Goal: Find specific page/section: Find specific page/section

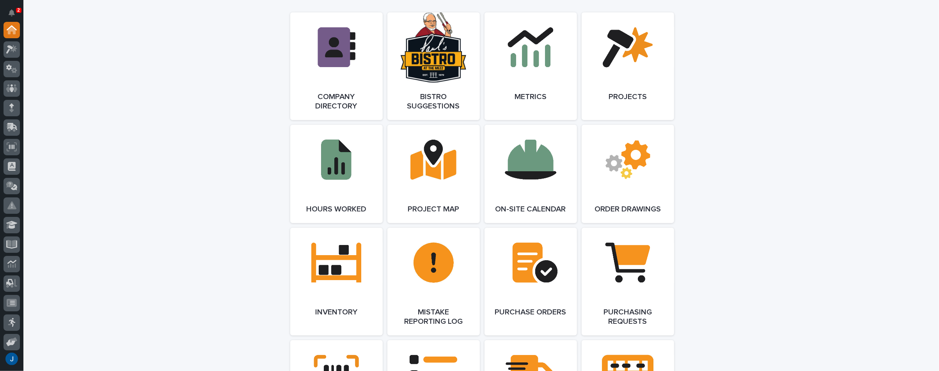
scroll to position [702, 0]
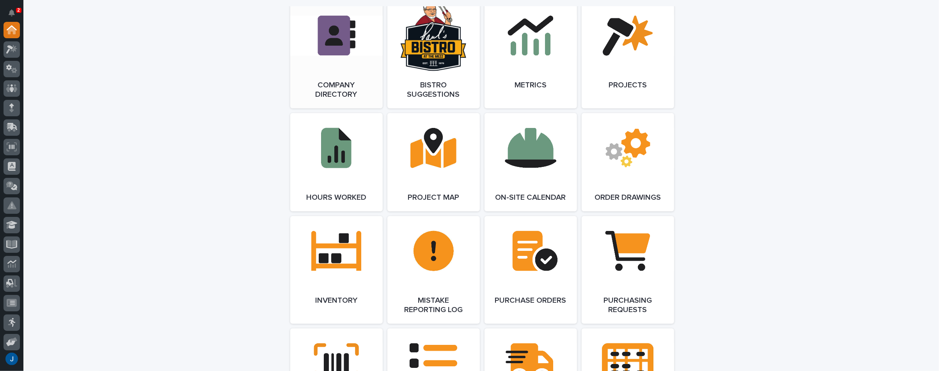
click at [341, 42] on link "Open Link" at bounding box center [336, 55] width 92 height 108
drag, startPoint x: 125, startPoint y: 99, endPoint x: 125, endPoint y: 62, distance: 37.4
click at [125, 99] on div "**********" at bounding box center [480, 210] width 915 height 1774
click at [335, 49] on link "Open Link" at bounding box center [336, 55] width 92 height 108
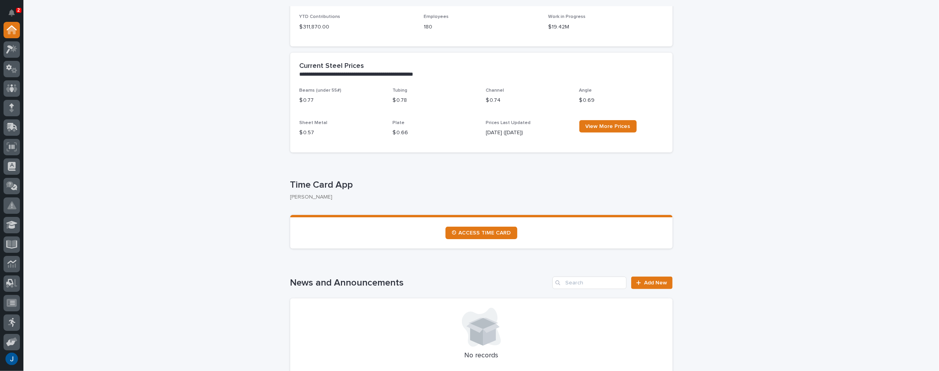
scroll to position [273, 0]
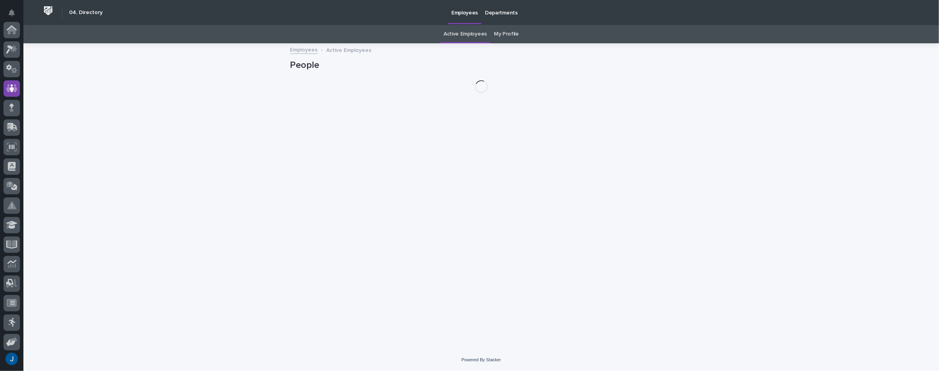
scroll to position [58, 0]
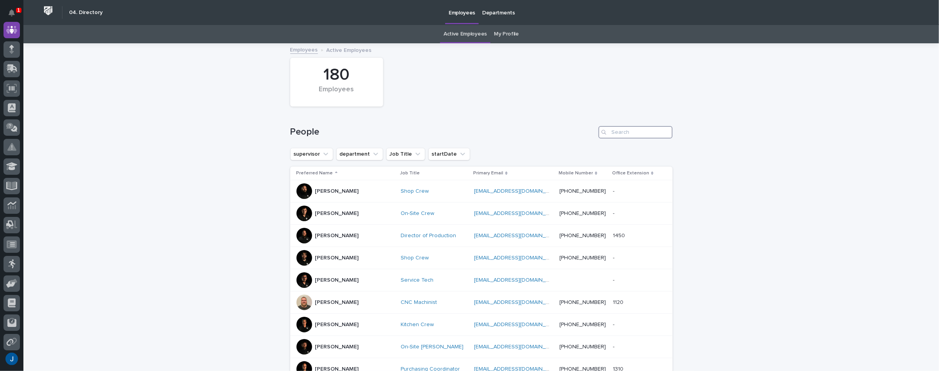
click at [634, 134] on input "Search" at bounding box center [635, 132] width 74 height 12
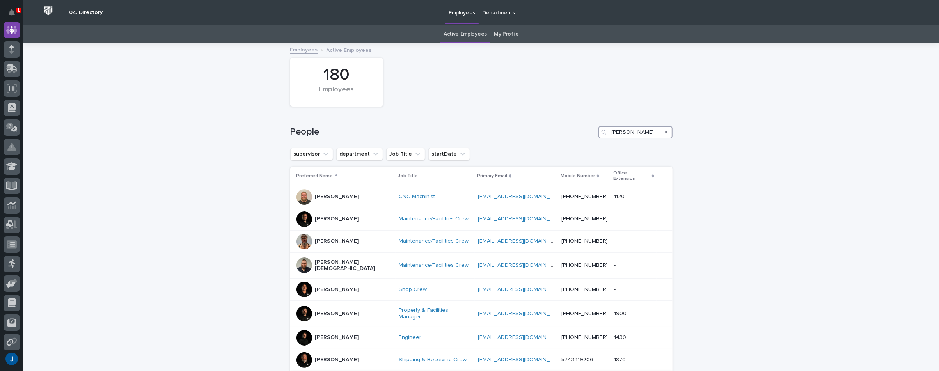
scroll to position [39, 0]
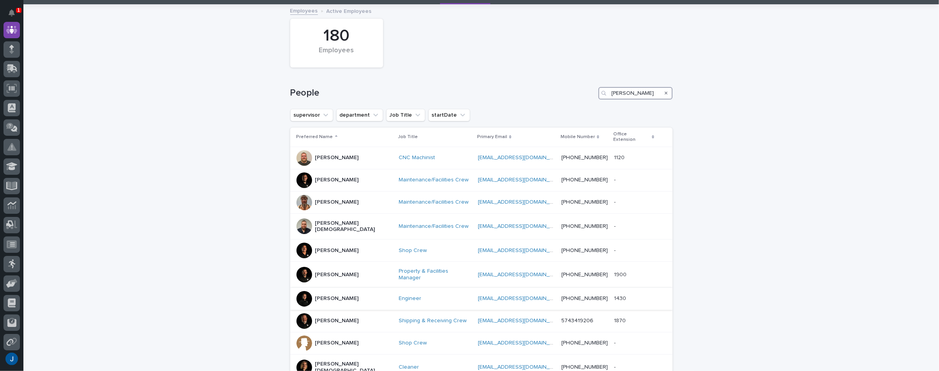
type input "[PERSON_NAME]"
click at [325, 294] on div "[PERSON_NAME]" at bounding box center [337, 298] width 44 height 8
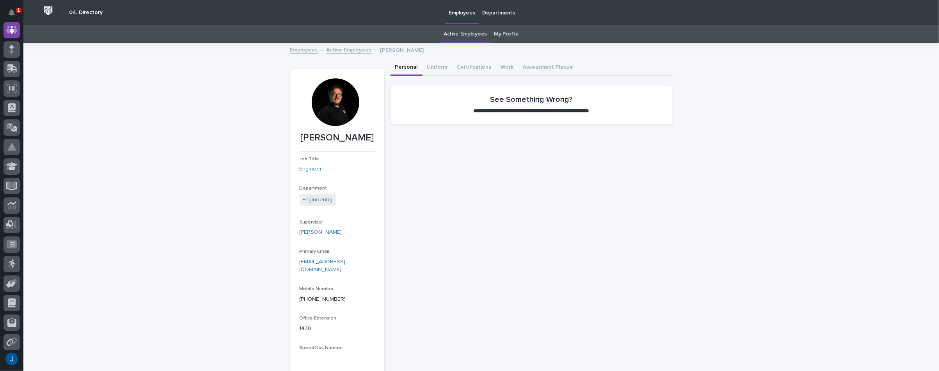
click at [328, 110] on div at bounding box center [336, 102] width 48 height 48
click at [344, 141] on p "[PERSON_NAME]" at bounding box center [336, 137] width 75 height 11
click at [506, 213] on div "**********" at bounding box center [531, 229] width 282 height 339
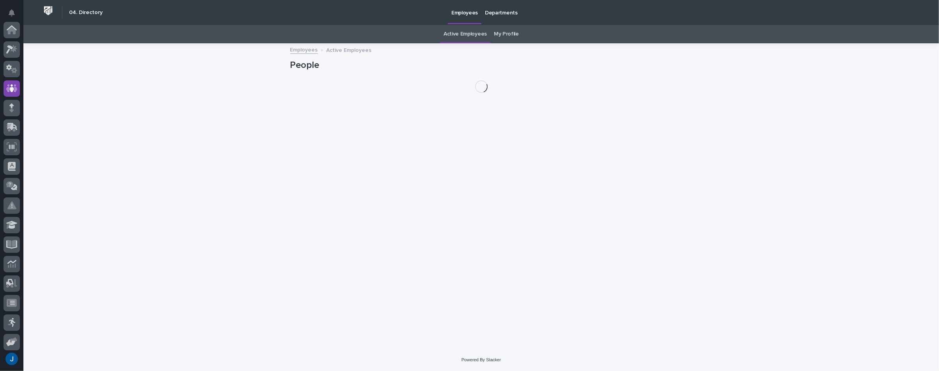
scroll to position [58, 0]
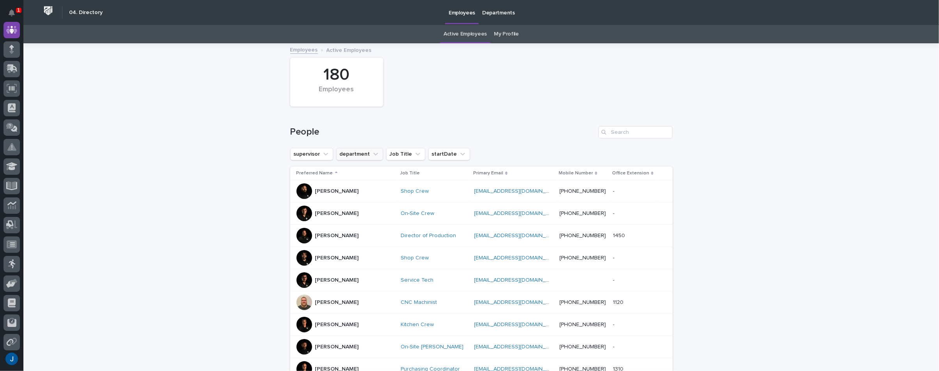
click at [356, 154] on button "department" at bounding box center [359, 154] width 47 height 12
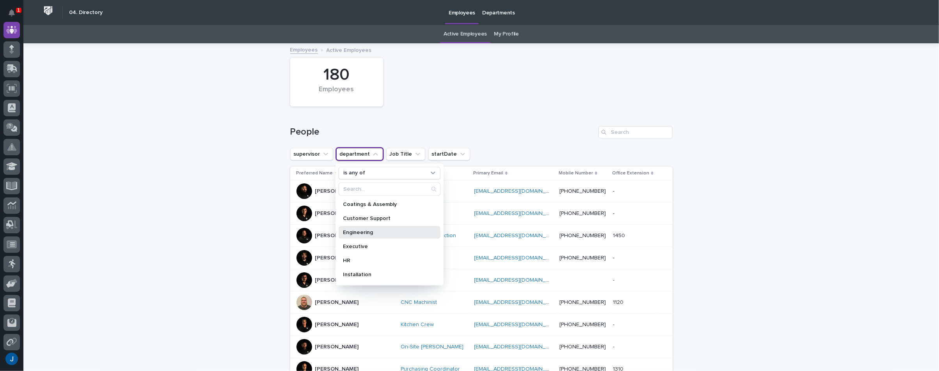
click at [351, 228] on div "Engineering" at bounding box center [389, 232] width 102 height 12
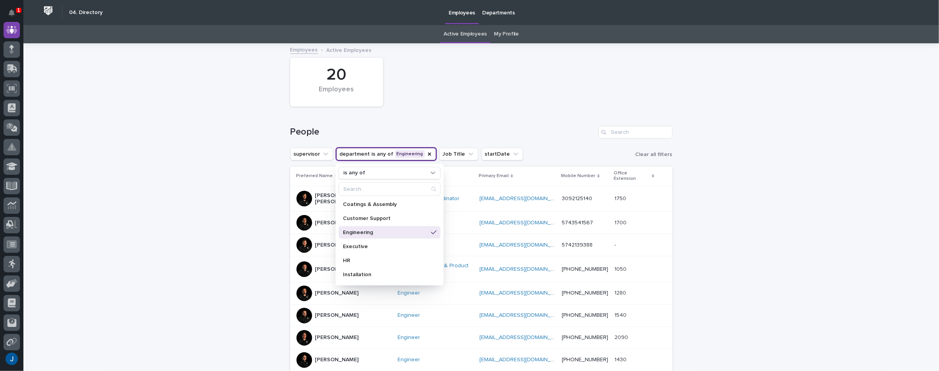
click at [485, 99] on div "20 Employees" at bounding box center [481, 82] width 390 height 57
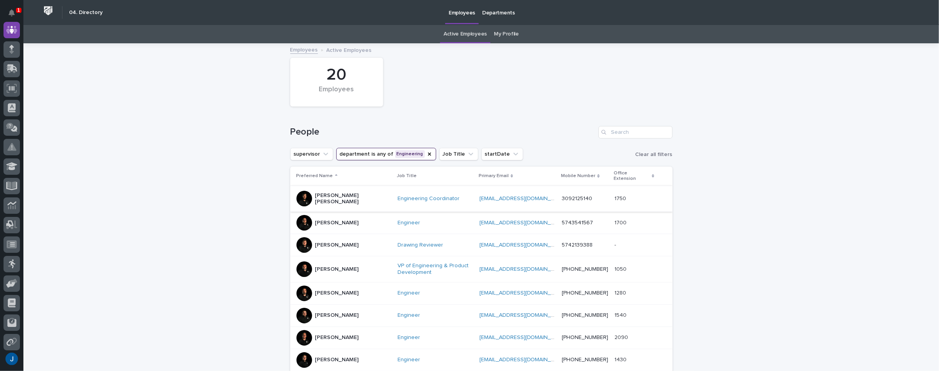
scroll to position [39, 0]
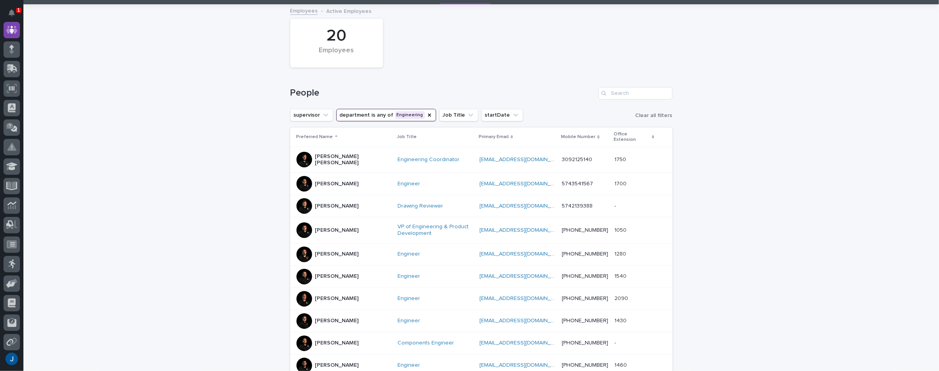
click at [340, 317] on p "[PERSON_NAME]" at bounding box center [337, 320] width 44 height 7
